Goal: Find specific page/section: Find specific page/section

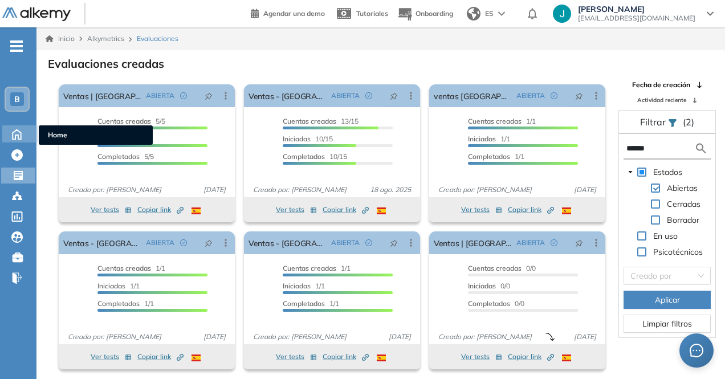
click at [11, 133] on icon at bounding box center [17, 134] width 20 height 14
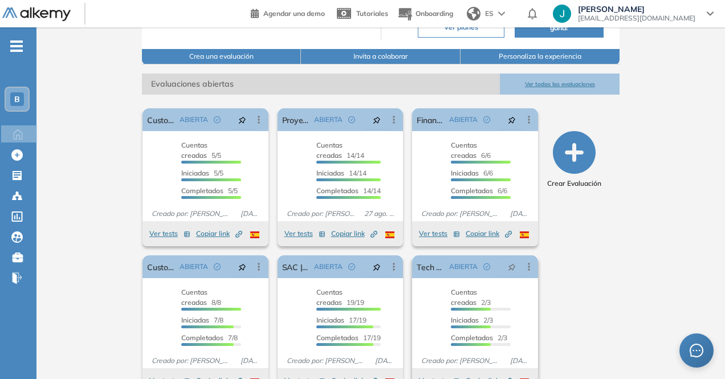
scroll to position [170, 0]
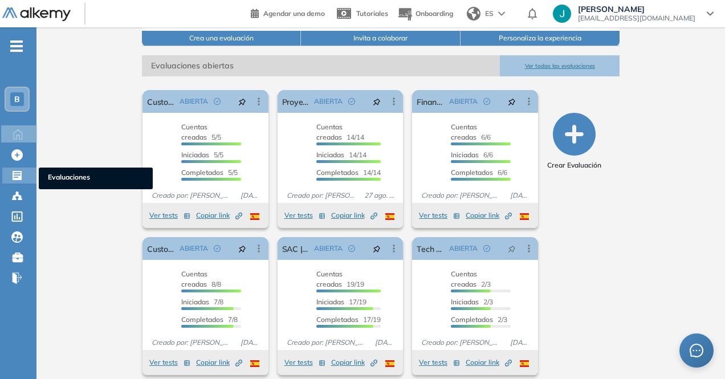
click at [13, 175] on icon at bounding box center [17, 175] width 9 height 9
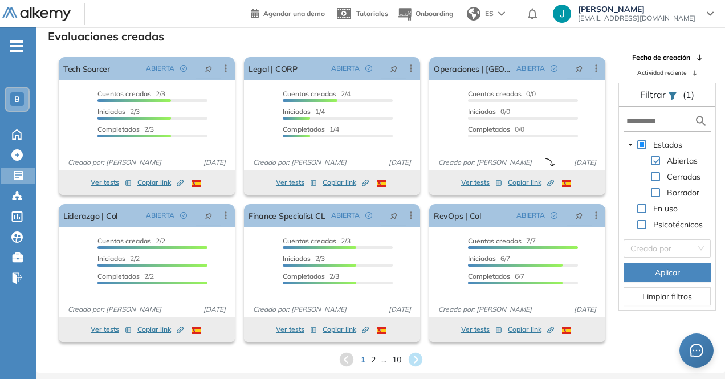
click at [659, 131] on form at bounding box center [666, 121] width 87 height 21
click at [656, 118] on input "text" at bounding box center [660, 121] width 68 height 12
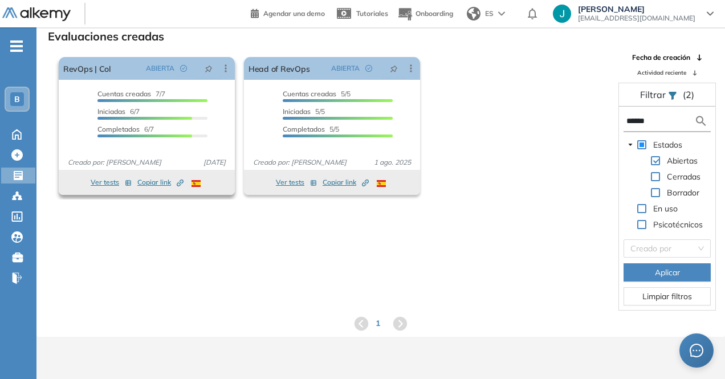
type input "******"
click at [93, 181] on button "Ver tests" at bounding box center [111, 183] width 41 height 14
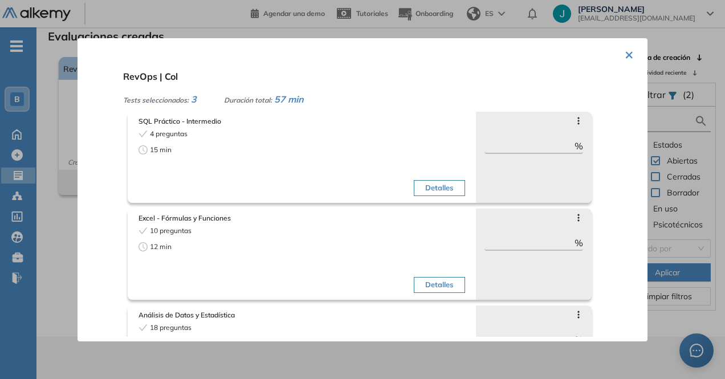
click at [625, 51] on button "×" at bounding box center [629, 54] width 9 height 22
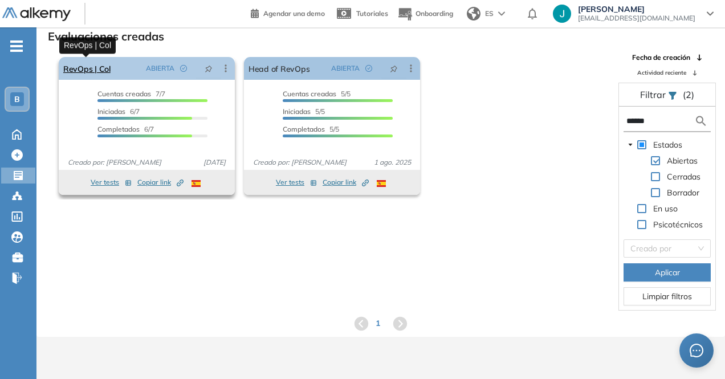
click at [93, 68] on link "RevOps | Col" at bounding box center [86, 68] width 47 height 23
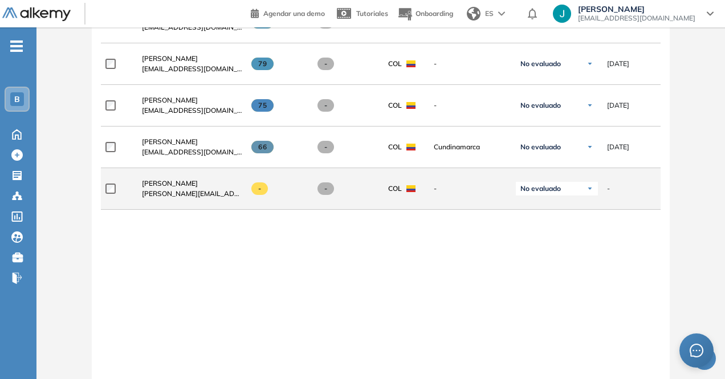
scroll to position [456, 0]
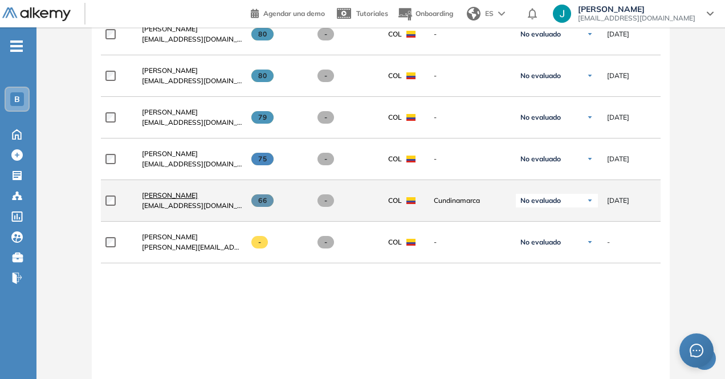
click at [150, 199] on span "[PERSON_NAME]" at bounding box center [170, 195] width 56 height 9
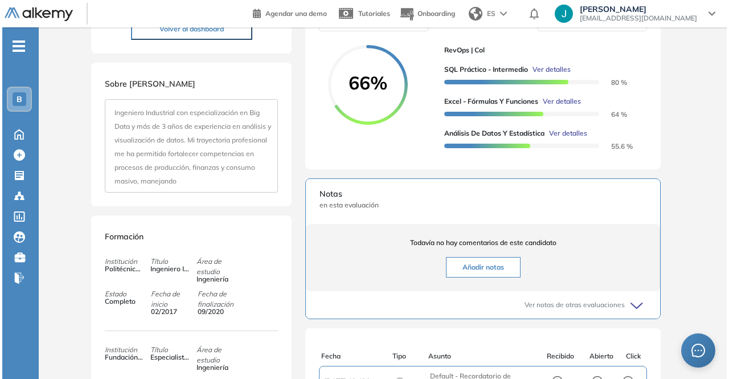
scroll to position [228, 0]
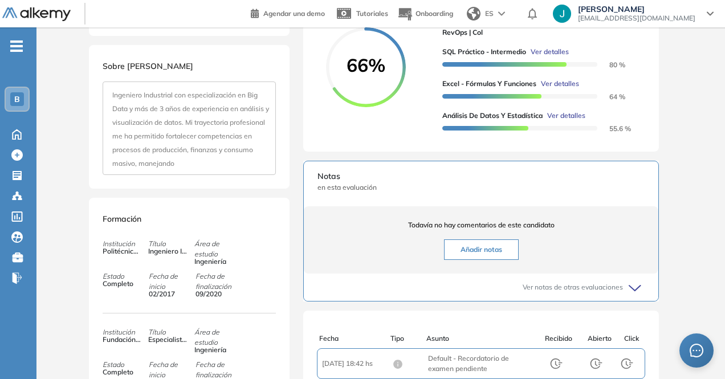
click at [584, 121] on span "Ver detalles" at bounding box center [566, 116] width 38 height 10
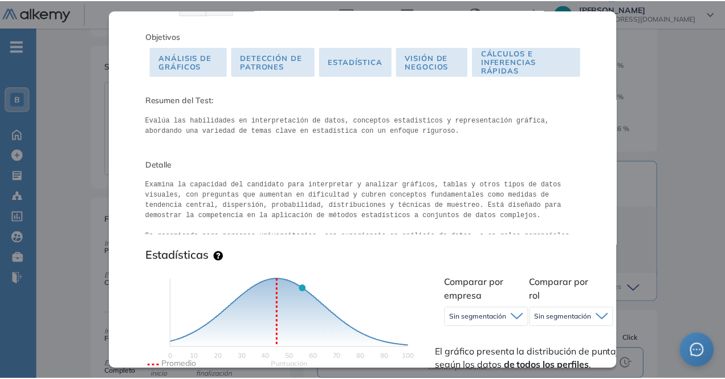
scroll to position [0, 0]
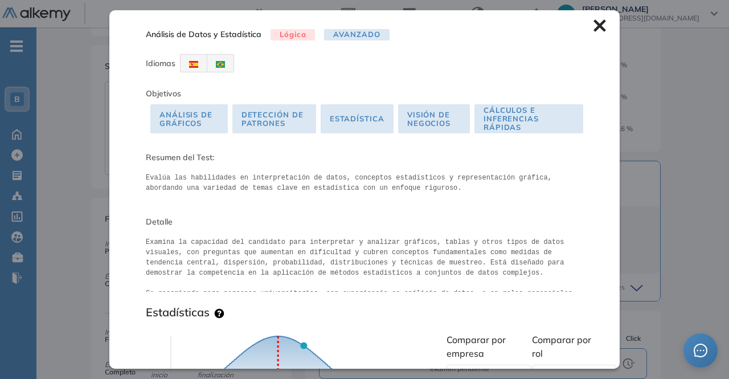
click at [594, 21] on icon at bounding box center [600, 25] width 13 height 13
